Goal: Task Accomplishment & Management: Manage account settings

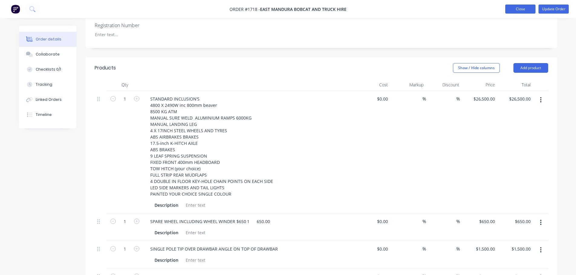
scroll to position [181, 0]
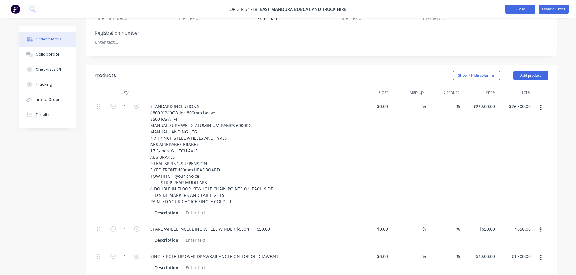
click at [459, 9] on button "Close" at bounding box center [520, 9] width 30 height 9
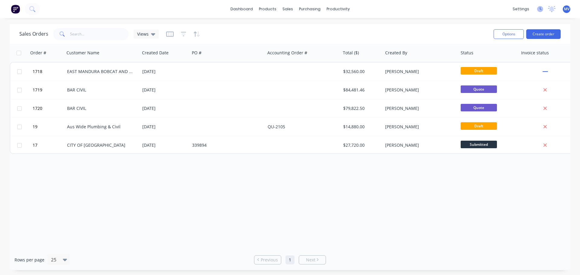
click at [459, 8] on icon at bounding box center [540, 9] width 6 height 6
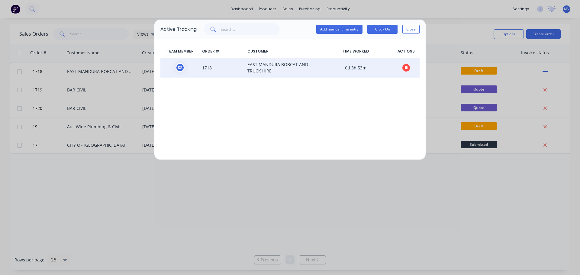
click at [406, 67] on icon at bounding box center [406, 67] width 3 height 3
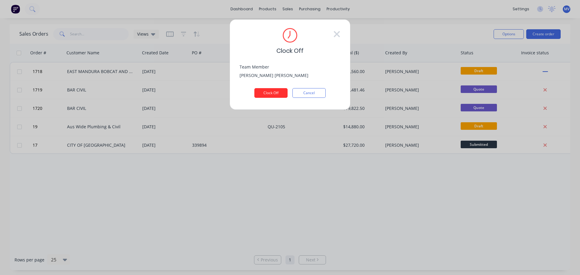
click at [270, 91] on button "Clock Off" at bounding box center [270, 93] width 33 height 10
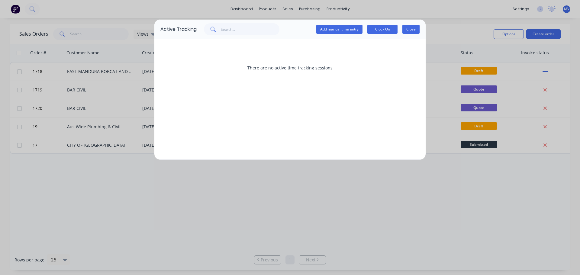
click at [410, 30] on button "Close" at bounding box center [410, 29] width 17 height 9
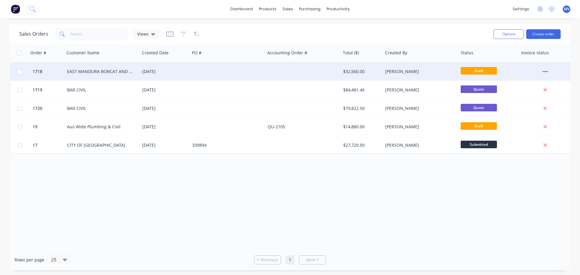
click at [84, 69] on div "EAST MANDURA BOBCAT AND TRUCK HIRE" at bounding box center [100, 72] width 67 height 6
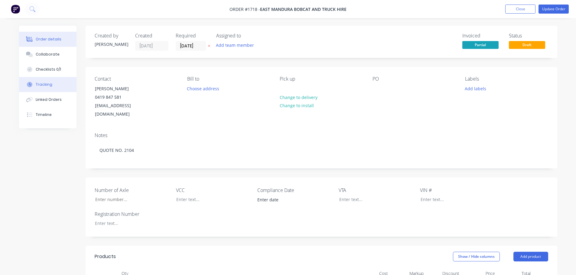
click at [43, 86] on div "Tracking" at bounding box center [44, 84] width 17 height 5
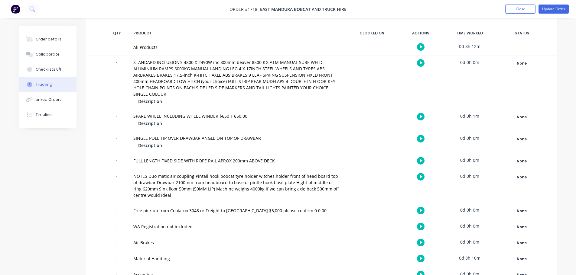
scroll to position [182, 0]
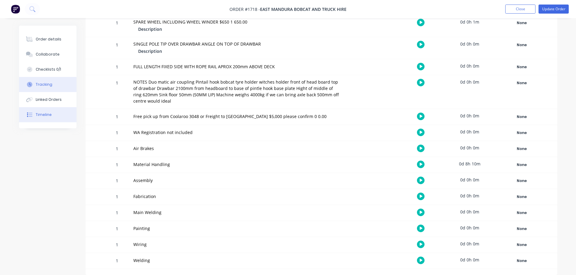
click at [41, 114] on div "Timeline" at bounding box center [44, 114] width 16 height 5
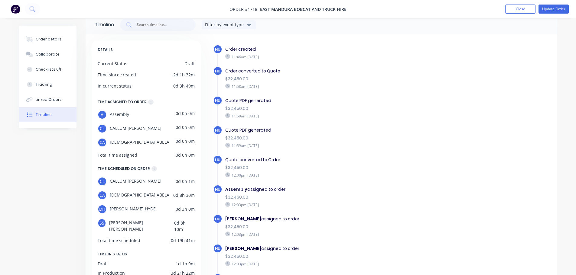
scroll to position [72, 0]
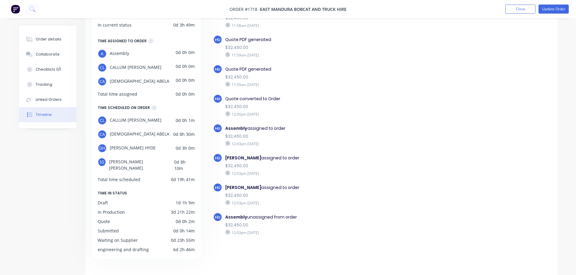
click at [114, 161] on span "[PERSON_NAME]" at bounding box center [141, 165] width 65 height 14
click at [109, 162] on div "SS [PERSON_NAME]" at bounding box center [136, 165] width 77 height 14
click at [115, 161] on span "[PERSON_NAME]" at bounding box center [141, 165] width 65 height 14
click at [113, 176] on div "Total time scheduled" at bounding box center [119, 179] width 43 height 6
click at [45, 101] on div "Linked Orders" at bounding box center [49, 99] width 26 height 5
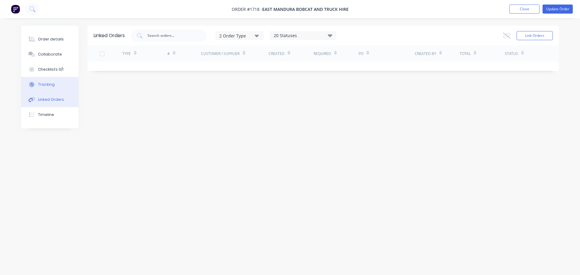
click at [42, 85] on div "Tracking" at bounding box center [46, 84] width 17 height 5
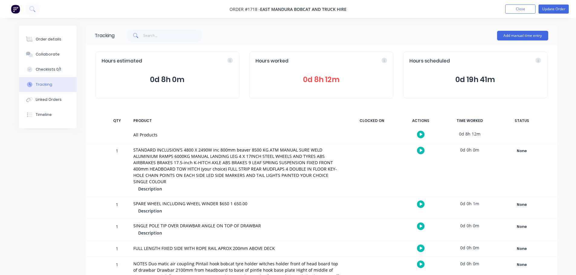
click at [313, 77] on span "0d 8h 12m" at bounding box center [320, 79] width 131 height 11
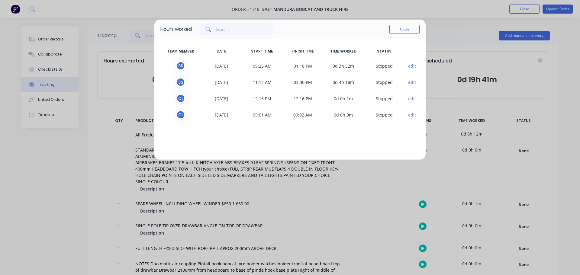
click at [412, 65] on button "edit" at bounding box center [412, 66] width 8 height 6
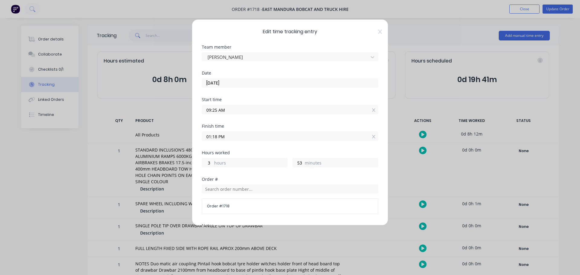
click at [266, 140] on input "01:18 PM" at bounding box center [290, 136] width 176 height 9
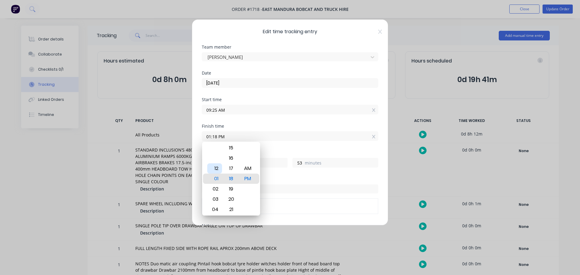
click at [218, 168] on div "12" at bounding box center [214, 168] width 15 height 10
type input "12:18 PM"
type input "2"
click at [230, 148] on div "15" at bounding box center [231, 148] width 15 height 10
type input "12:15 PM"
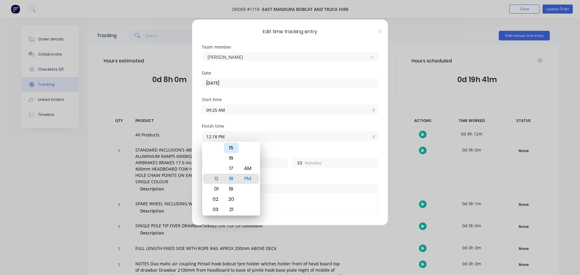
type input "50"
click at [231, 148] on div "12" at bounding box center [231, 148] width 15 height 10
type input "12:12 PM"
type input "47"
click at [230, 155] on div "10" at bounding box center [231, 158] width 15 height 10
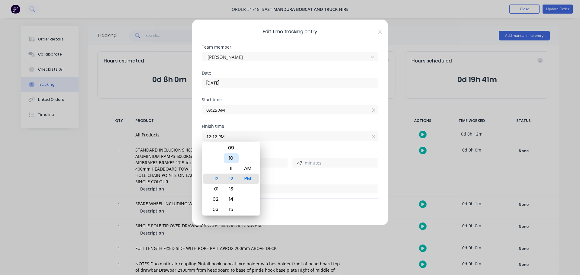
type input "12:10 PM"
type input "45"
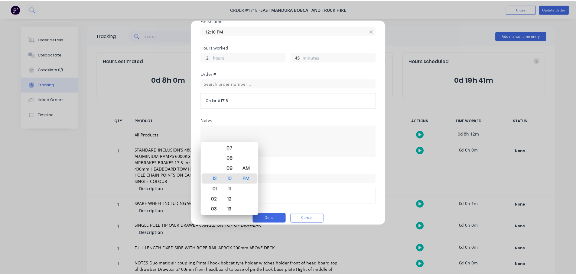
scroll to position [112, 0]
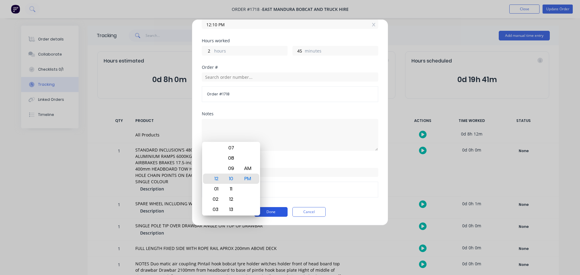
click at [276, 211] on button "Done" at bounding box center [270, 212] width 33 height 10
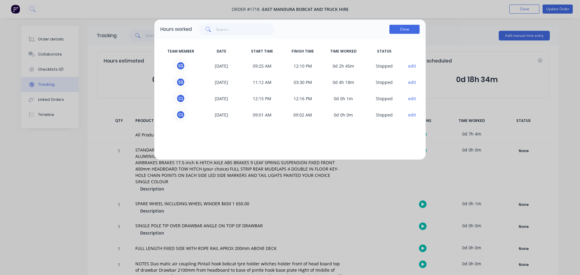
click at [403, 29] on button "Close" at bounding box center [404, 29] width 30 height 9
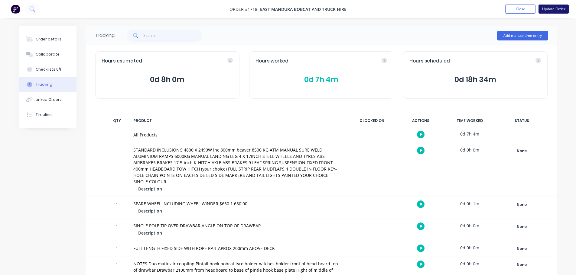
click at [459, 7] on button "Update Order" at bounding box center [553, 9] width 30 height 9
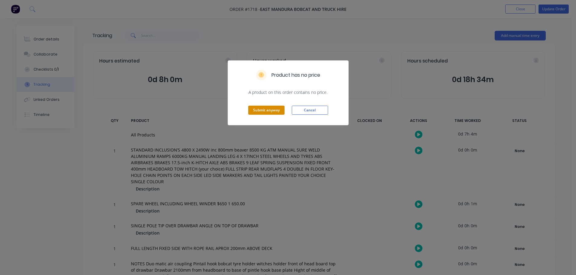
click at [262, 110] on button "Submit anyway" at bounding box center [266, 110] width 36 height 9
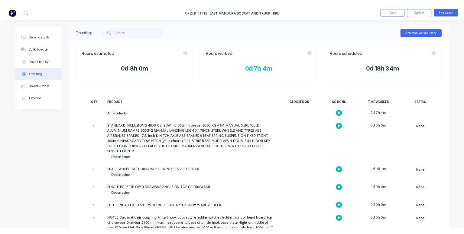
scroll to position [0, 0]
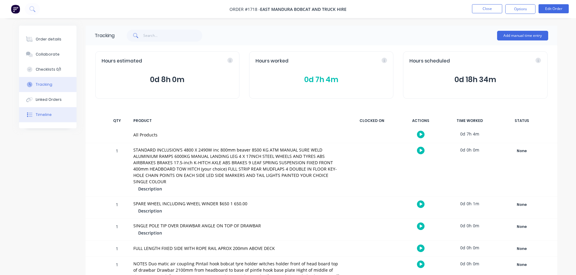
click at [40, 113] on div "Timeline" at bounding box center [44, 114] width 16 height 5
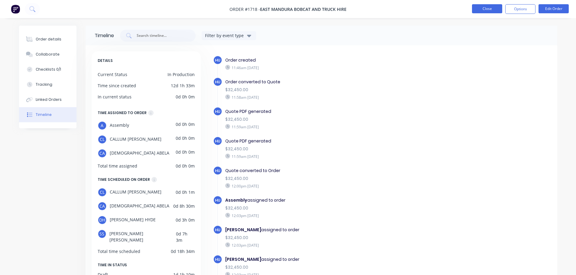
click at [459, 11] on button "Close" at bounding box center [487, 8] width 30 height 9
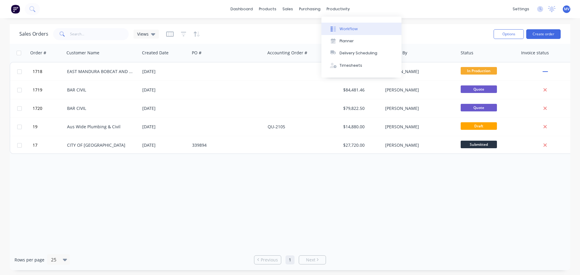
click at [346, 31] on div "Workflow" at bounding box center [349, 28] width 18 height 5
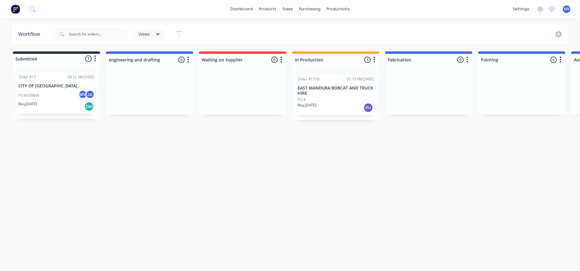
click at [273, 147] on div "Workflow Views Save new view None (Default) edit Show/Hide statuses Show line i…" at bounding box center [290, 141] width 580 height 234
